Goal: Transaction & Acquisition: Subscribe to service/newsletter

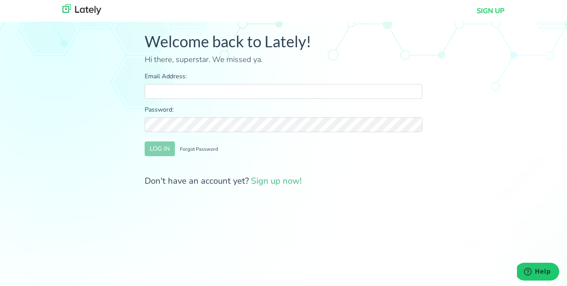
type input "[EMAIL_ADDRESS][DOMAIN_NAME]"
click at [290, 205] on div "Welcome back to Lately! Hi there, superstar. We missed ya. Email Address: [EMAI…" at bounding box center [283, 113] width 578 height 215
click at [282, 182] on link "Sign up now!" at bounding box center [276, 181] width 51 height 12
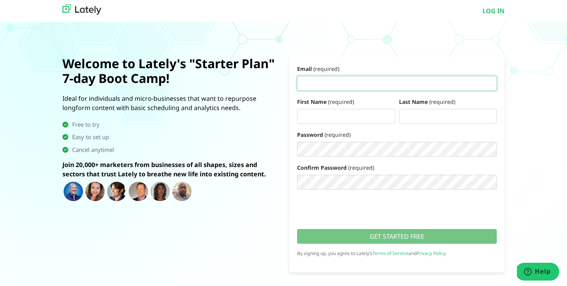
click at [327, 82] on input "Email (required)" at bounding box center [397, 83] width 200 height 15
type input "j"
type input "h"
type input "john.stafford@healingmindandsoultherapy.org"
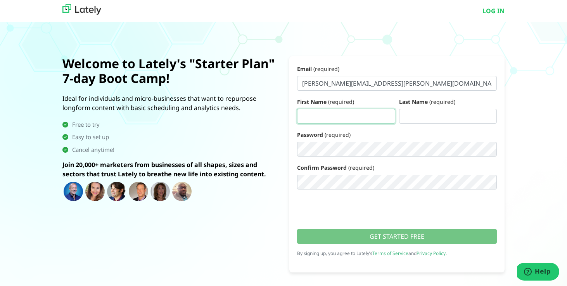
click at [311, 117] on input "First Name (required)" at bounding box center [346, 116] width 98 height 15
type input "John"
type input "Stafford"
click at [487, 12] on link "LOG IN" at bounding box center [493, 10] width 22 height 9
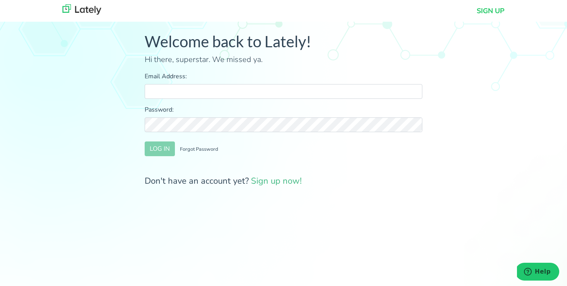
type input "seedsofwellnesscounseling@gmail.com"
click at [165, 152] on button "LOG IN" at bounding box center [160, 148] width 30 height 15
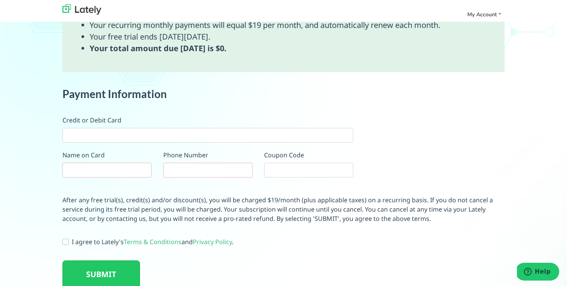
scroll to position [466, 0]
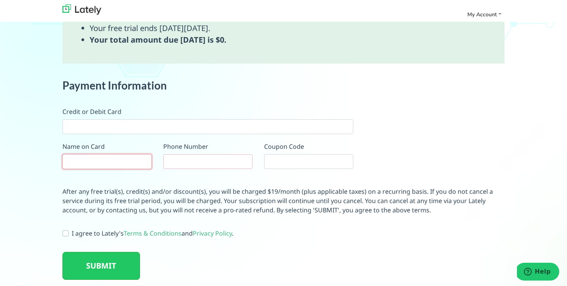
click at [119, 163] on input "text" at bounding box center [106, 161] width 89 height 15
click at [126, 162] on input "text" at bounding box center [106, 161] width 89 height 15
type input "John Stafford"
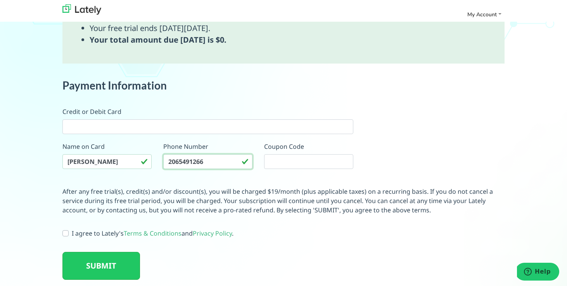
type input "2065491266"
click at [72, 234] on label "I agree to Lately's Terms & Conditions and Privacy Policy ." at bounding box center [153, 233] width 162 height 9
click at [67, 234] on input "I agree to Lately's Terms & Conditions and Privacy Policy ." at bounding box center [65, 233] width 6 height 8
checkbox input "true"
click at [93, 267] on button "SUBMIT" at bounding box center [101, 266] width 78 height 28
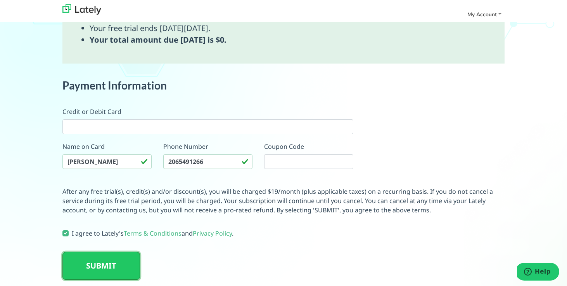
click at [106, 271] on button "SUBMIT" at bounding box center [101, 266] width 78 height 28
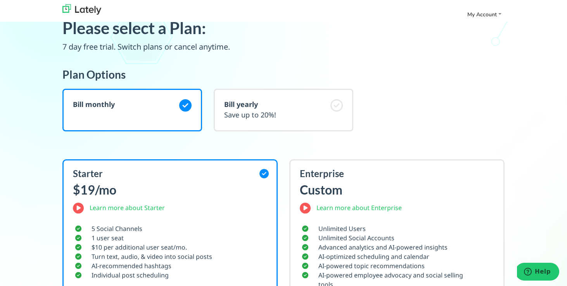
scroll to position [0, 0]
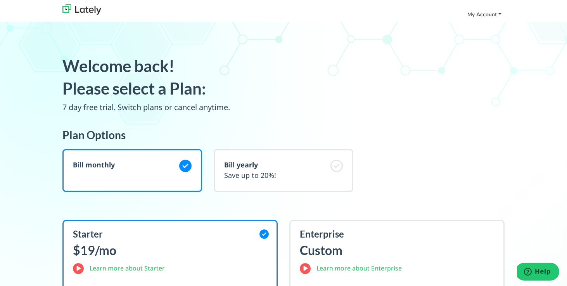
click at [483, 14] on span "My Account" at bounding box center [481, 14] width 29 height 7
click at [495, 13] on span "My Account" at bounding box center [481, 14] width 29 height 7
click at [149, 167] on div "Bill monthly" at bounding box center [132, 170] width 140 height 43
click at [245, 173] on p "Save up to 20%!" at bounding box center [283, 175] width 119 height 10
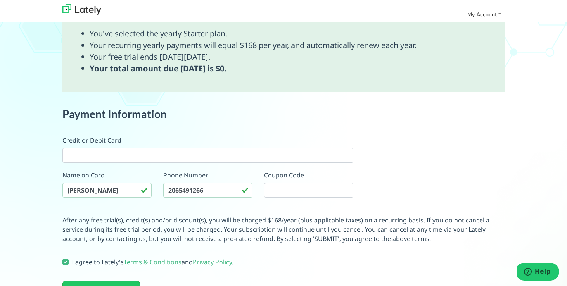
scroll to position [448, 0]
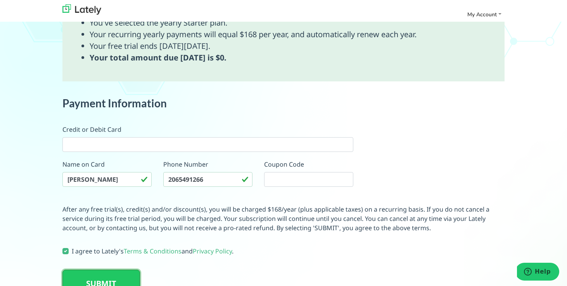
click at [113, 280] on button "SUBMIT" at bounding box center [101, 284] width 78 height 28
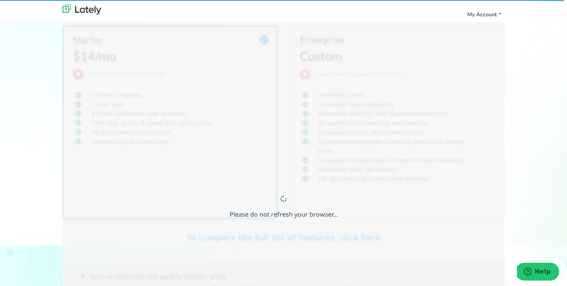
scroll to position [194, 0]
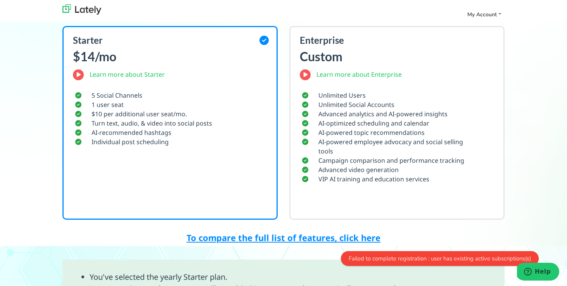
click at [256, 242] on link "To compare the full list of features, click here" at bounding box center [283, 238] width 194 height 12
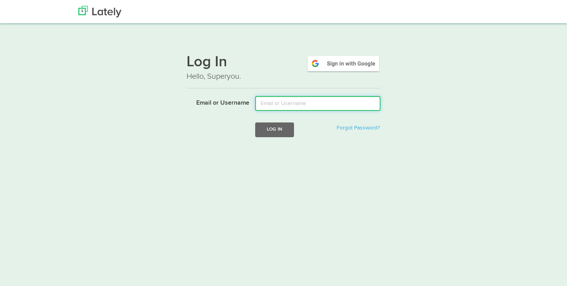
type input "seedsofwellnesscounseling@gmail.com"
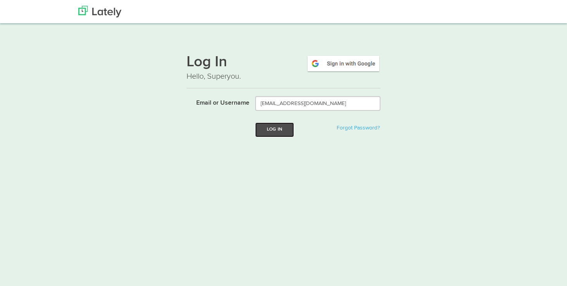
click at [282, 133] on button "Log In" at bounding box center [274, 129] width 39 height 14
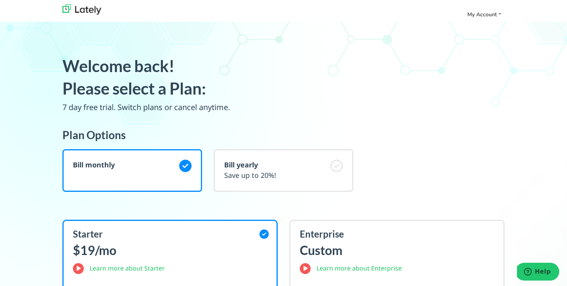
click at [95, 13] on img at bounding box center [81, 9] width 39 height 10
click at [81, 10] on img at bounding box center [81, 9] width 39 height 10
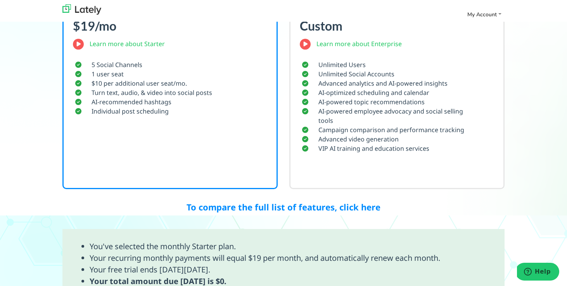
scroll to position [205, 0]
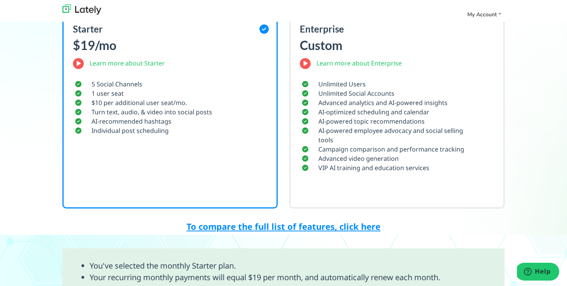
click at [329, 227] on link "To compare the full list of features, click here" at bounding box center [283, 227] width 194 height 12
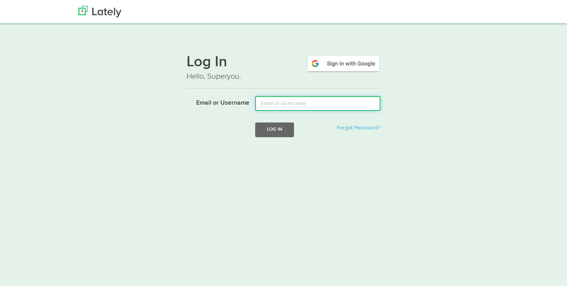
click at [288, 105] on input "Email or Username" at bounding box center [317, 103] width 125 height 15
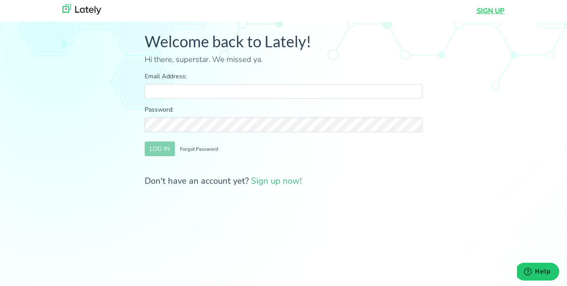
type input "[EMAIL_ADDRESS][DOMAIN_NAME]"
click at [490, 11] on link "SIGN UP" at bounding box center [490, 11] width 28 height 10
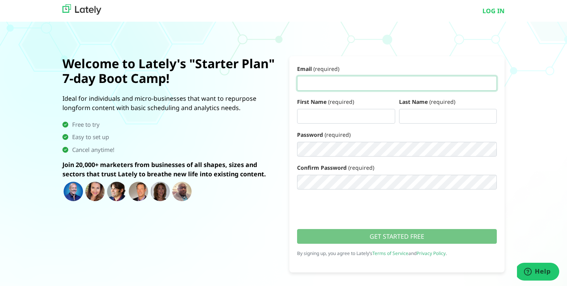
click at [324, 82] on input "Email (required)" at bounding box center [397, 83] width 200 height 15
type input "[PERSON_NAME][EMAIL_ADDRESS][PERSON_NAME][DOMAIN_NAME]"
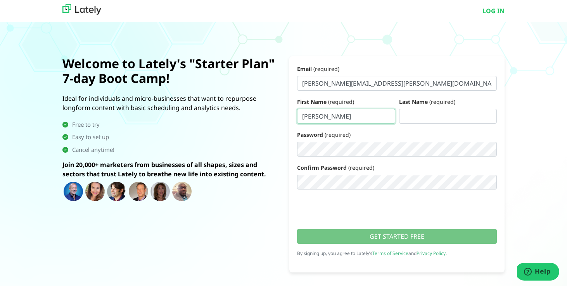
type input "[PERSON_NAME]"
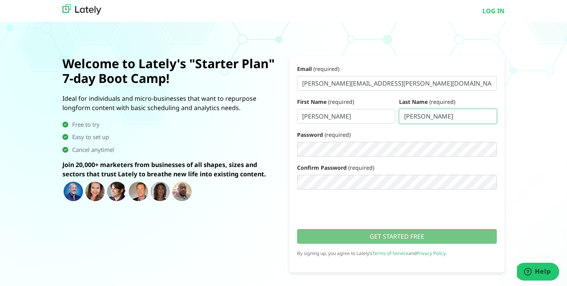
type input "[PERSON_NAME]"
click at [308, 192] on form "Email (required) [PERSON_NAME][EMAIL_ADDRESS][PERSON_NAME][DOMAIN_NAME] First N…" at bounding box center [396, 164] width 215 height 216
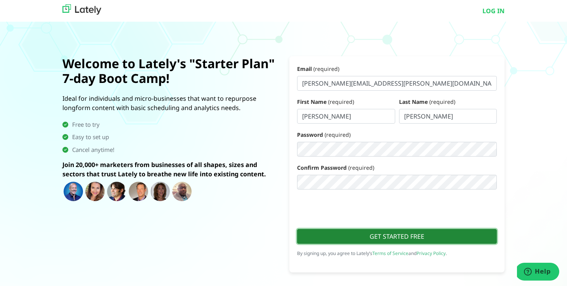
click at [412, 238] on button "GET STARTED FREE" at bounding box center [397, 236] width 200 height 15
